Goal: Check status: Check status

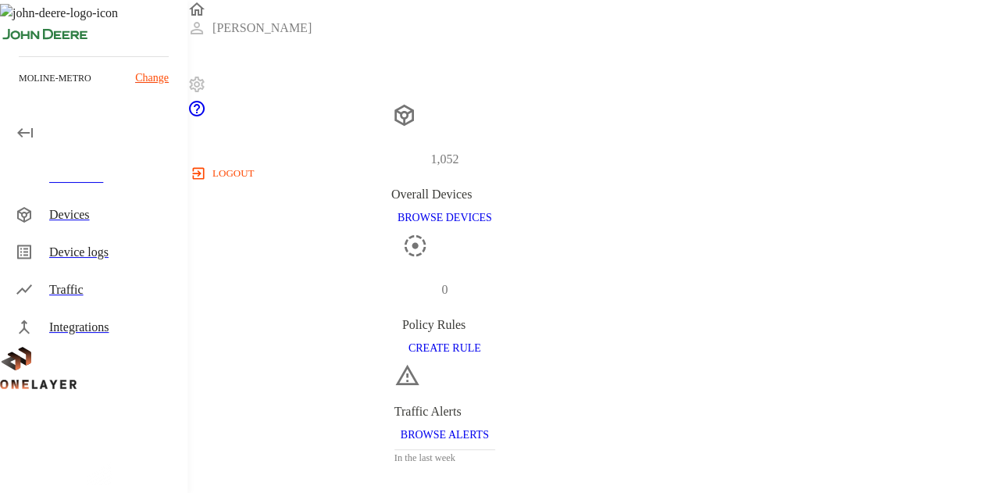
click at [112, 210] on div "Devices" at bounding box center [112, 214] width 126 height 19
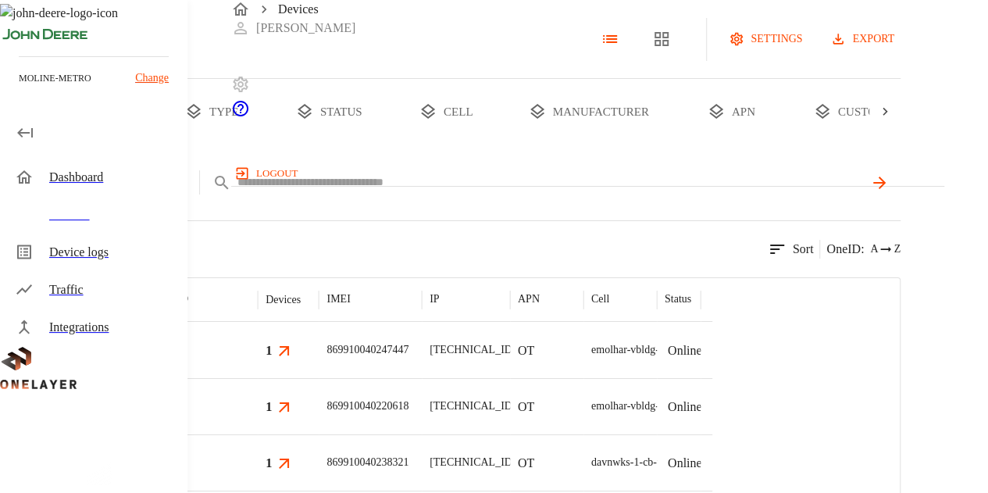
click at [378, 245] on body "Devices [PERSON_NAME] logout moline-metro Change Dashboard Devices Device logs …" at bounding box center [494, 311] width 988 height 623
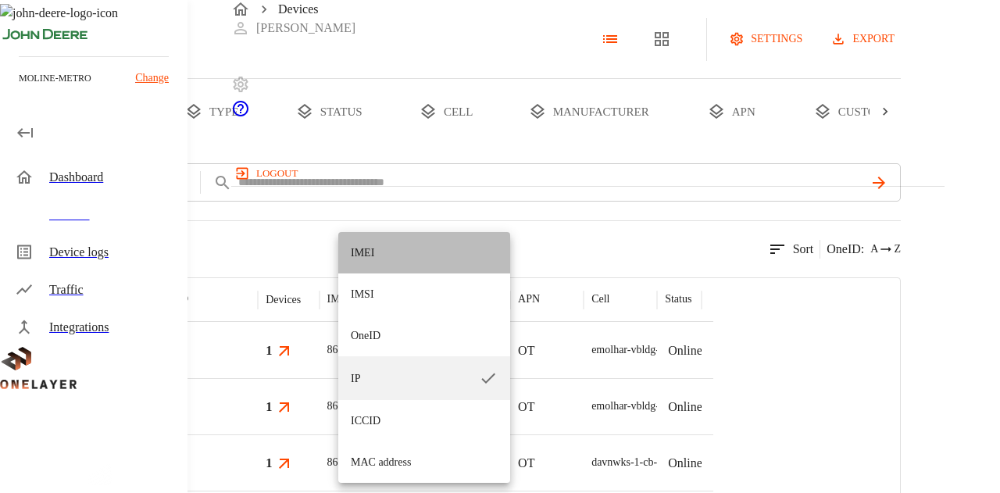
click at [409, 263] on li "IMEI" at bounding box center [424, 252] width 172 height 41
type input "****"
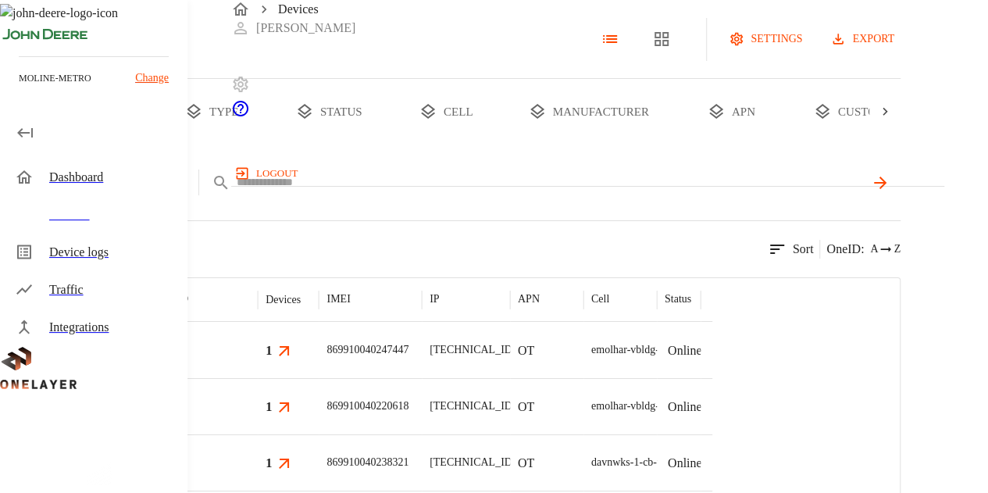
click at [556, 194] on input "text" at bounding box center [550, 182] width 627 height 23
paste input "**********"
type input "**********"
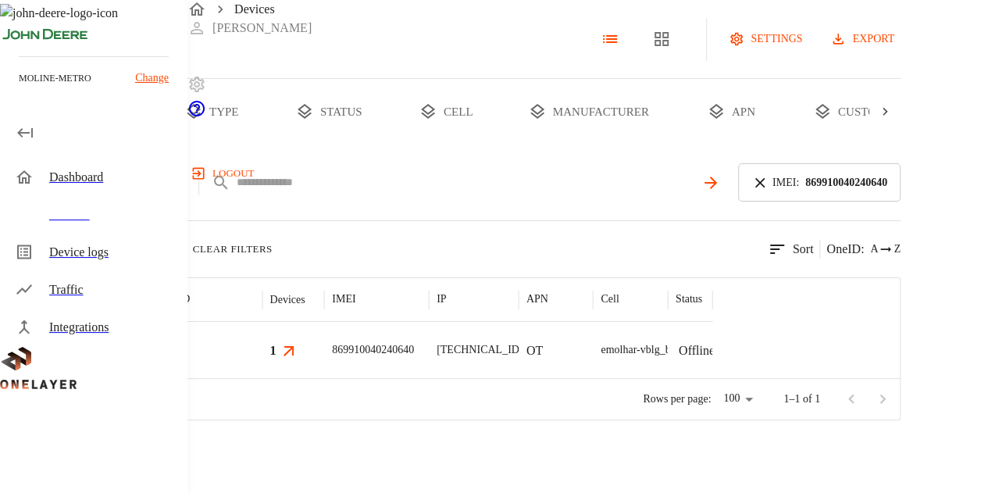
scroll to position [156, 0]
click at [429, 322] on div "869910040240640" at bounding box center [376, 350] width 105 height 56
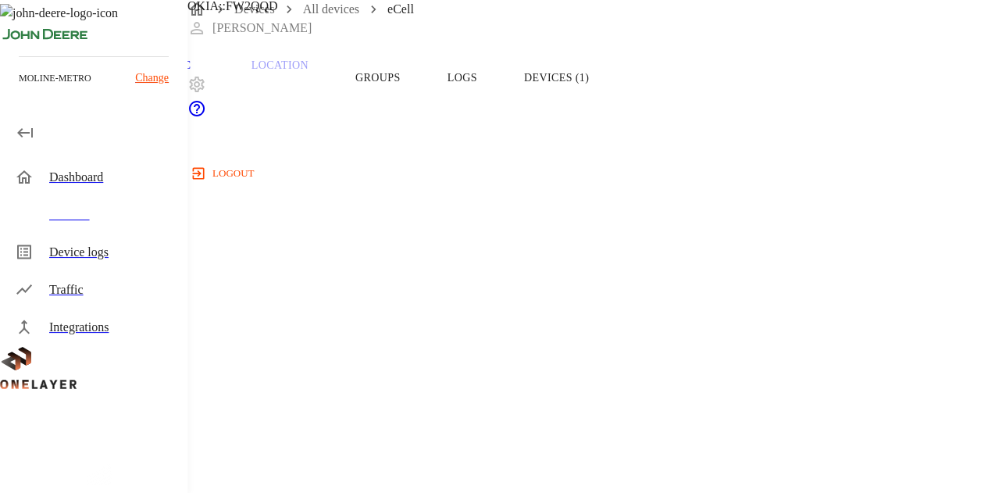
scroll to position [156, 0]
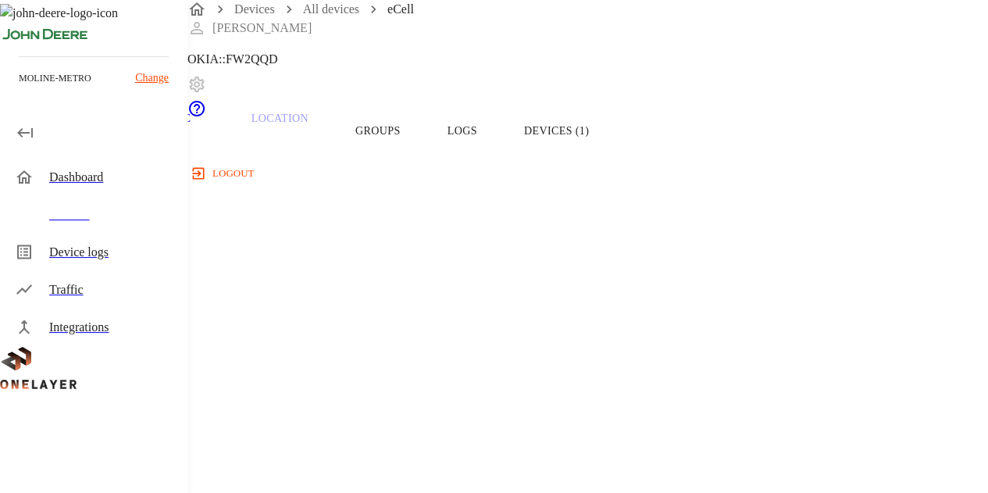
click at [424, 162] on button "Groups" at bounding box center [378, 130] width 92 height 99
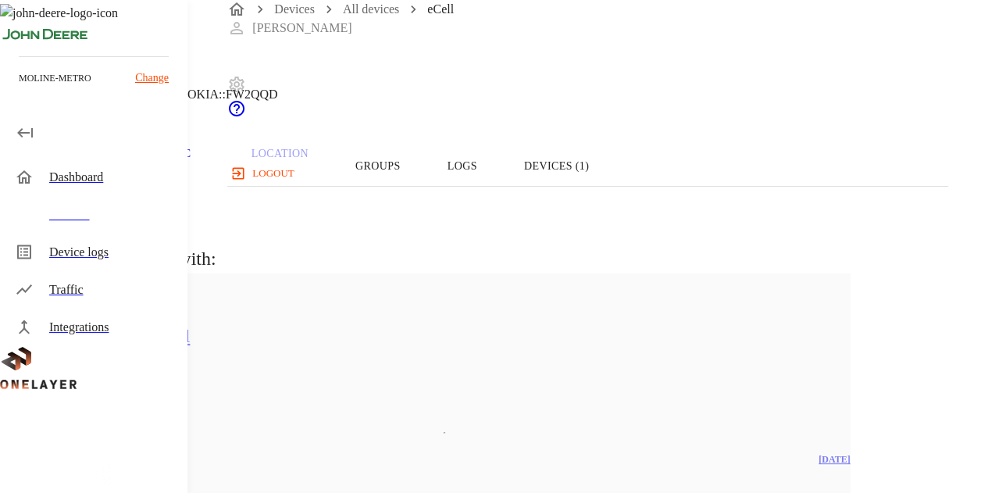
scroll to position [78, 0]
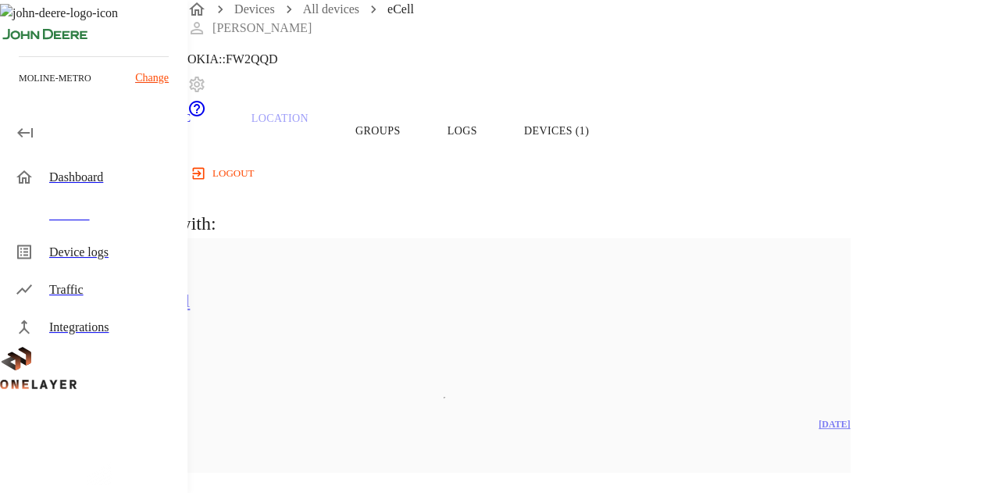
click at [501, 149] on button "Logs" at bounding box center [462, 130] width 77 height 99
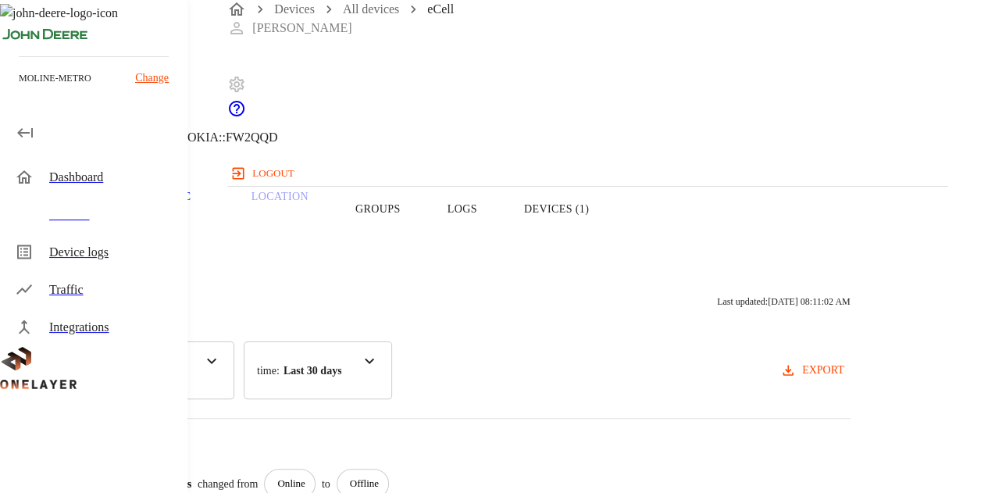
click at [107, 235] on button "Overview" at bounding box center [53, 208] width 107 height 99
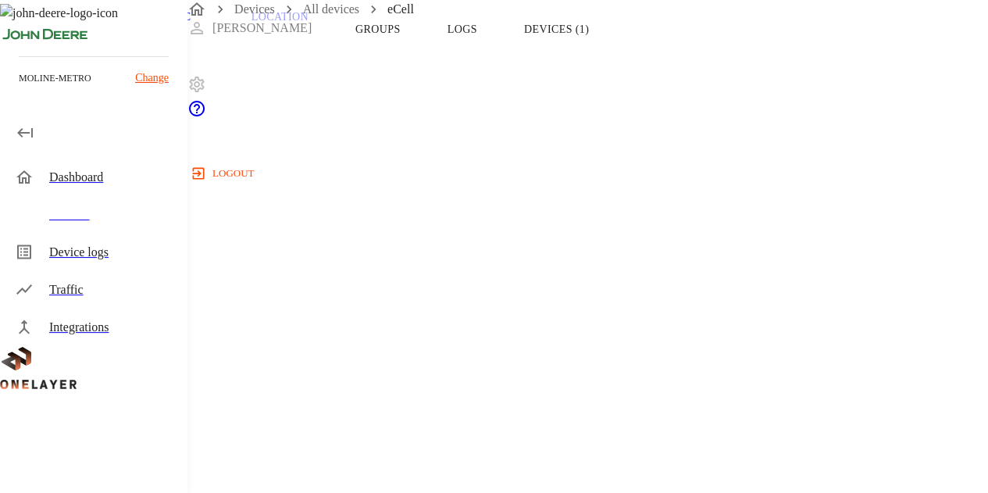
scroll to position [156, 0]
copy span "8900099200003075976"
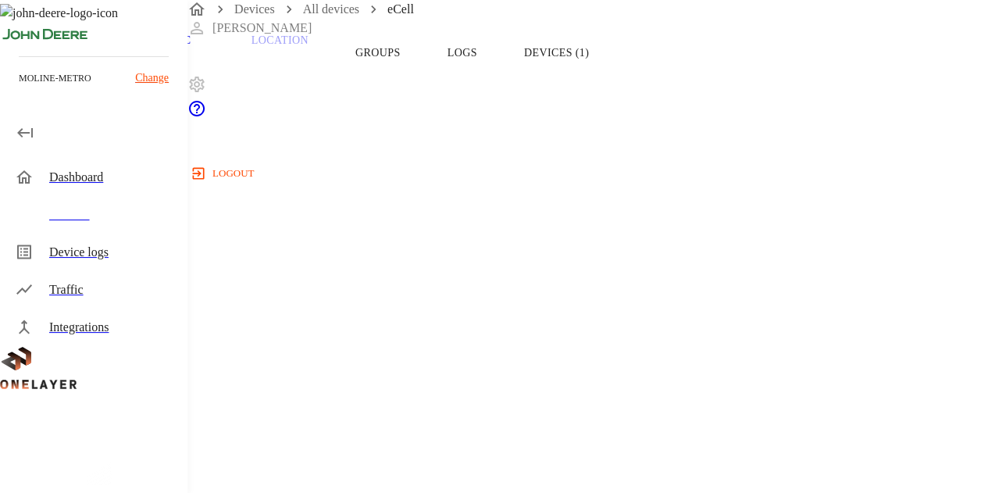
click at [501, 91] on button "Logs" at bounding box center [462, 52] width 77 height 99
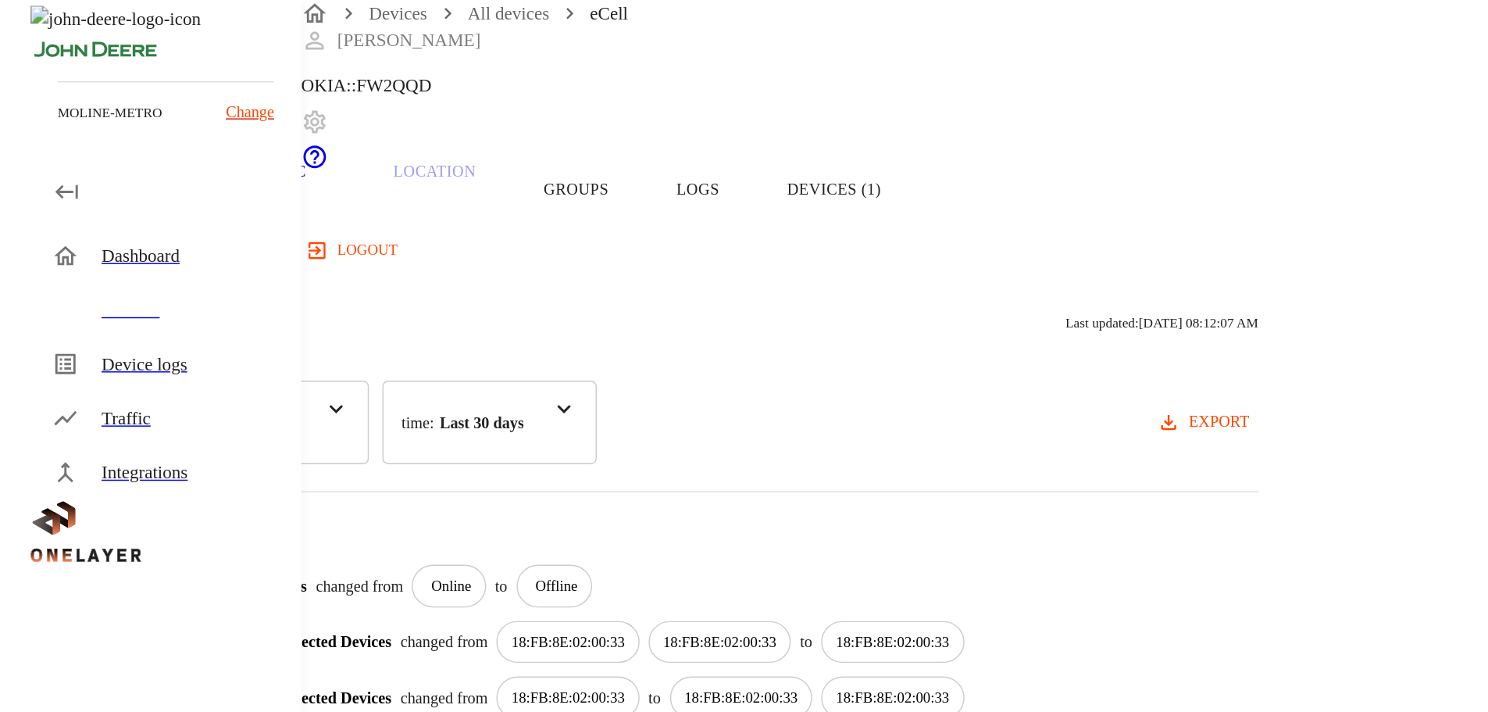
scroll to position [30, 0]
